Goal: Check status: Check status

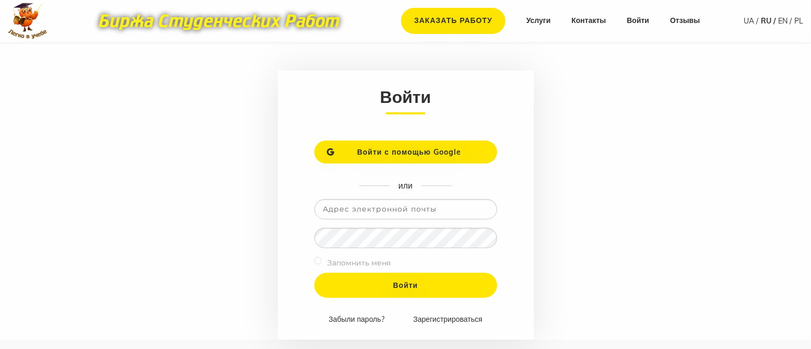
type input "[EMAIL_ADDRESS][DOMAIN_NAME]"
click at [333, 264] on label "Запомнить меня" at bounding box center [359, 262] width 63 height 13
click at [319, 260] on input "checkbox" at bounding box center [317, 260] width 7 height 7
checkbox input "true"
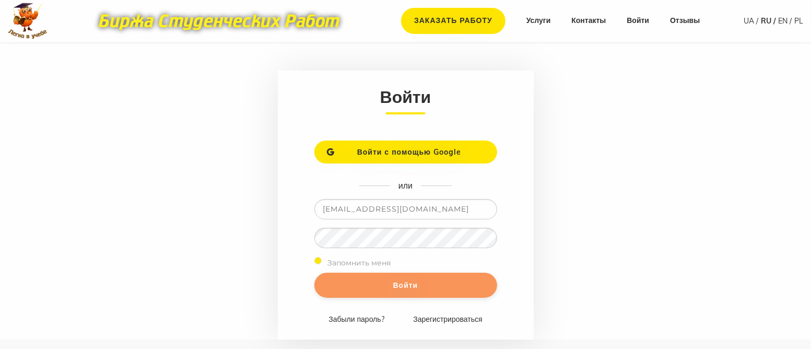
click at [361, 284] on input "Войти" at bounding box center [405, 285] width 183 height 25
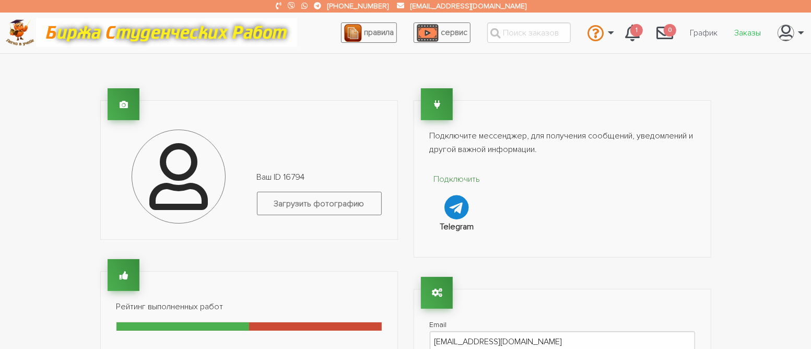
click at [749, 32] on link "Заказы" at bounding box center [747, 33] width 43 height 20
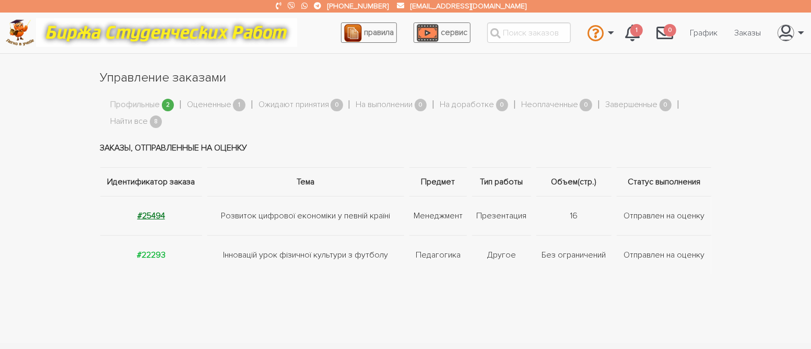
click at [158, 216] on strong "#25494" at bounding box center [151, 215] width 28 height 10
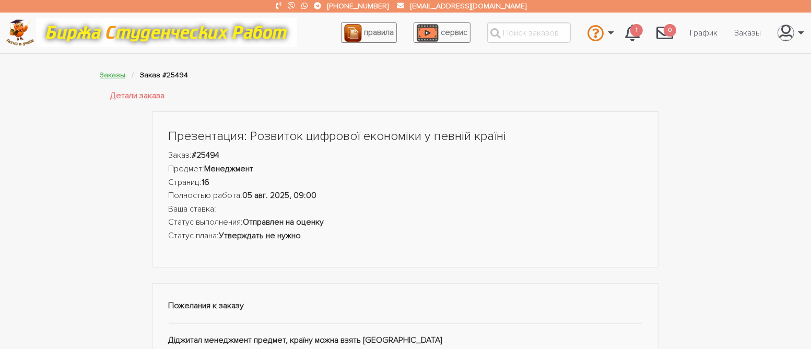
click at [114, 72] on link "Заказы" at bounding box center [113, 75] width 26 height 9
